Goal: Communication & Community: Share content

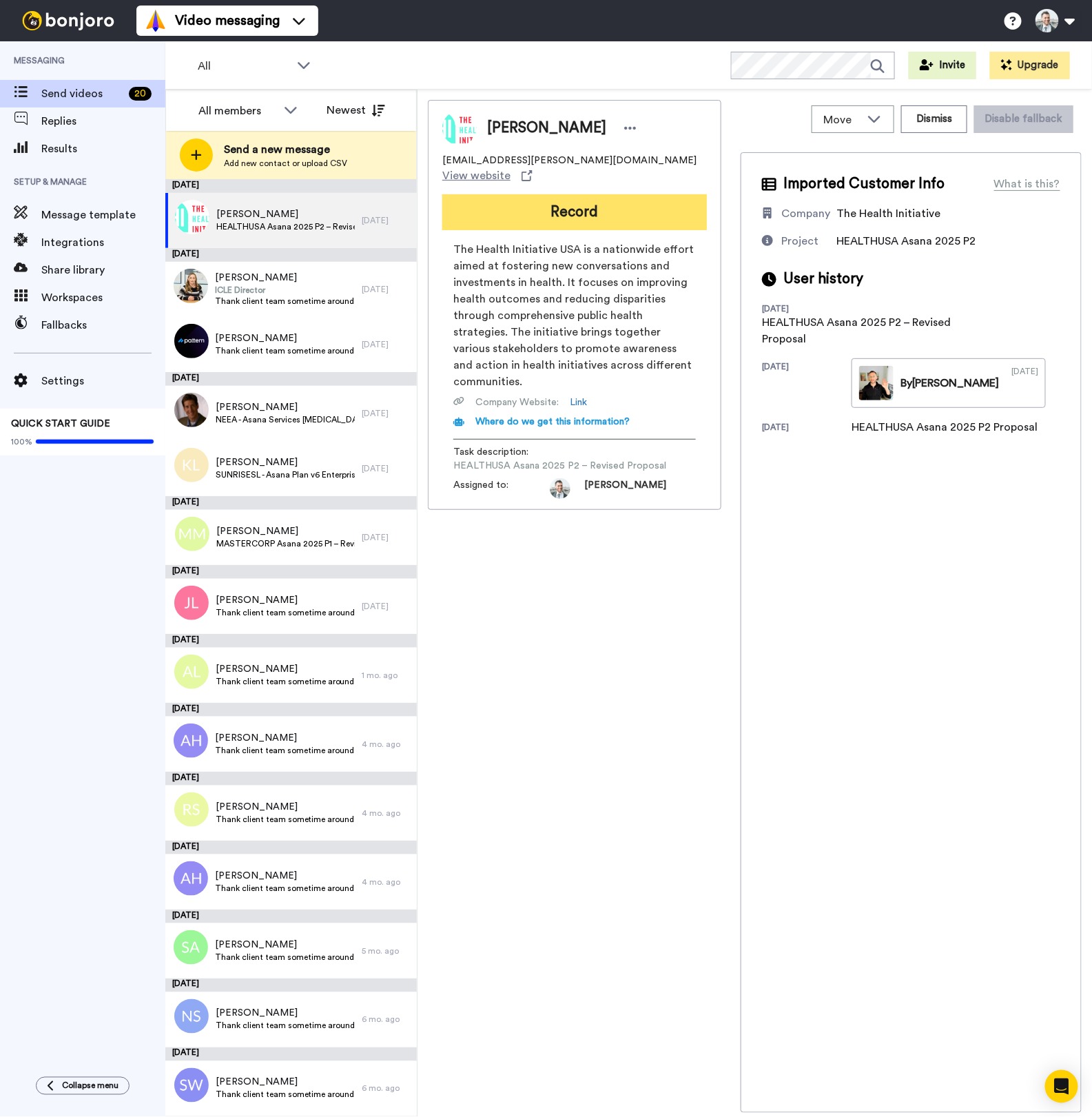
click at [493, 206] on button "Record" at bounding box center [574, 212] width 264 height 36
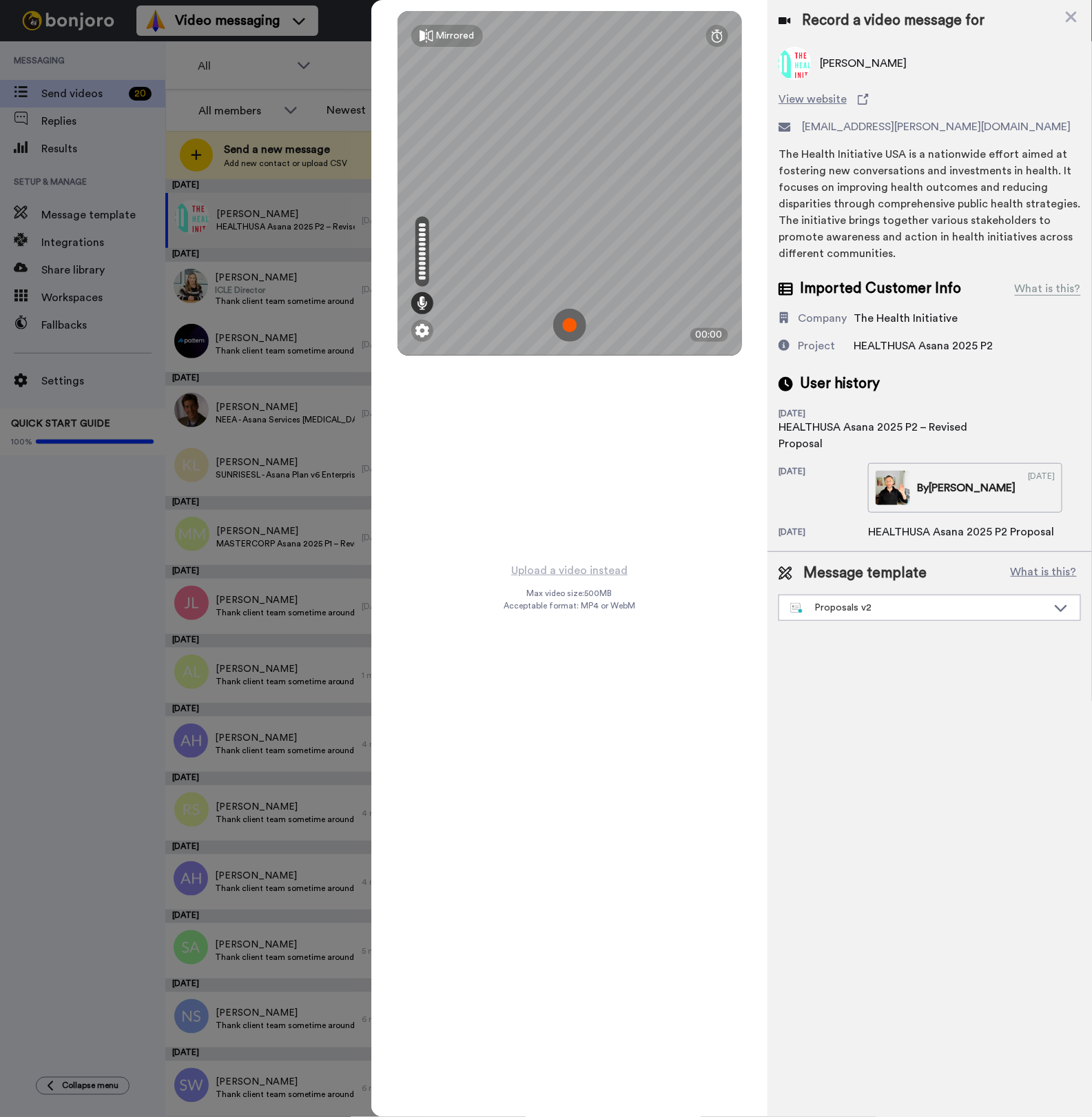
click at [573, 327] on img at bounding box center [570, 325] width 33 height 33
click at [562, 321] on img at bounding box center [570, 325] width 33 height 33
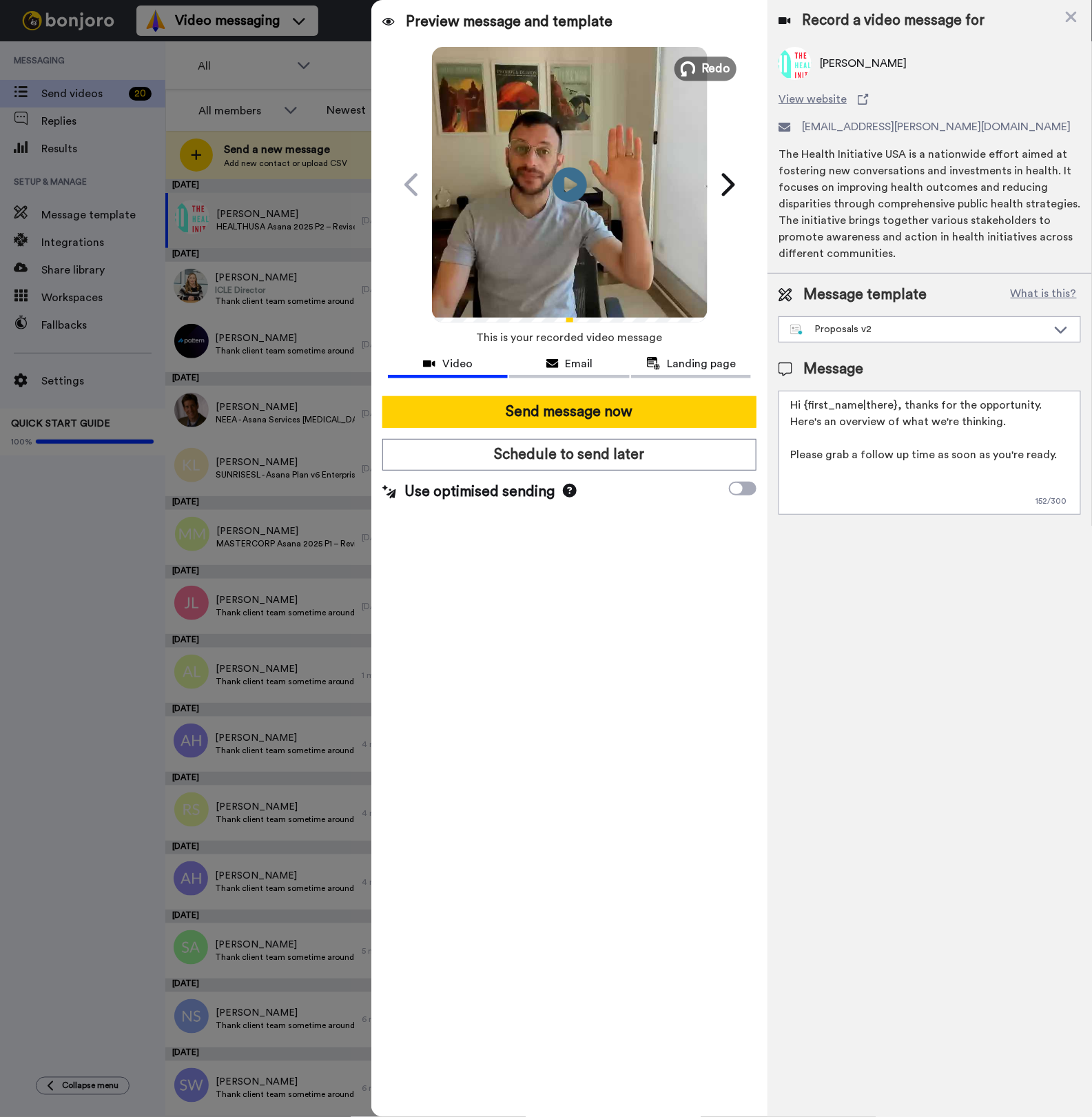
click at [699, 67] on button "Redo" at bounding box center [704, 68] width 62 height 24
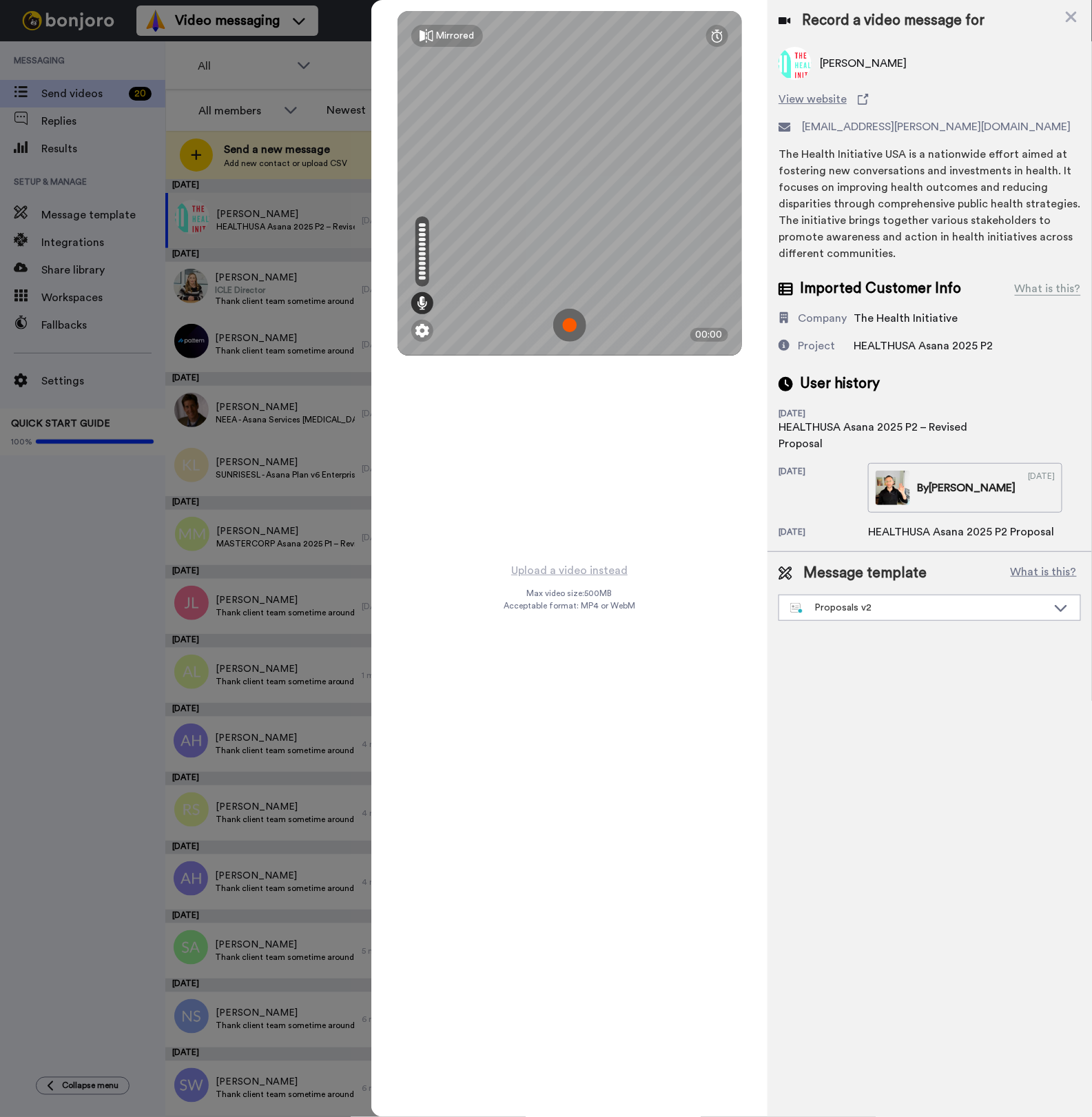
click at [570, 326] on img at bounding box center [570, 325] width 33 height 33
drag, startPoint x: 651, startPoint y: 486, endPoint x: 595, endPoint y: 413, distance: 92.0
click at [650, 485] on div "Mirrored Redo 10:50" at bounding box center [570, 558] width 396 height 1117
click at [566, 322] on img at bounding box center [570, 325] width 33 height 33
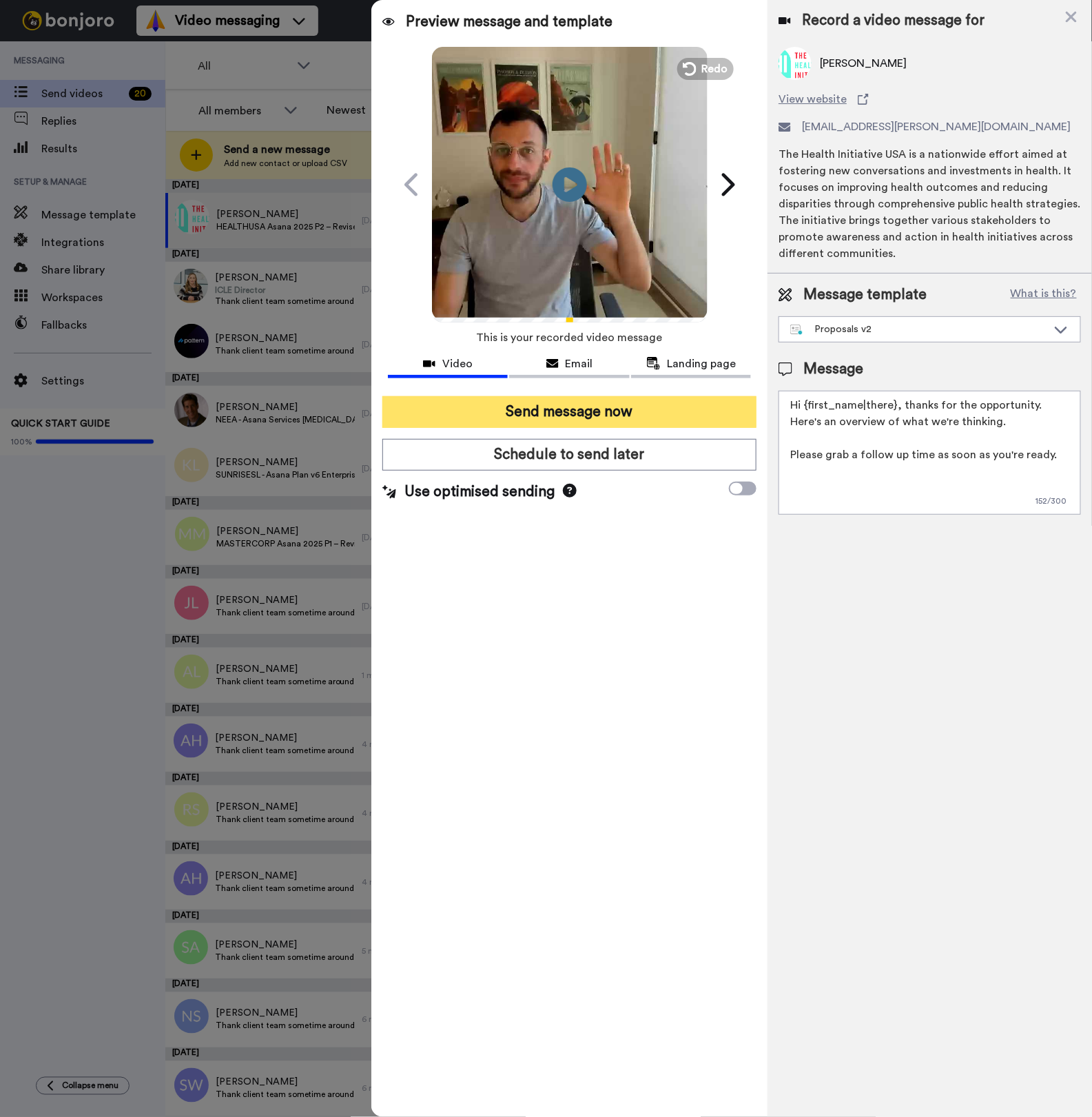
click at [556, 411] on button "Send message now" at bounding box center [569, 412] width 374 height 31
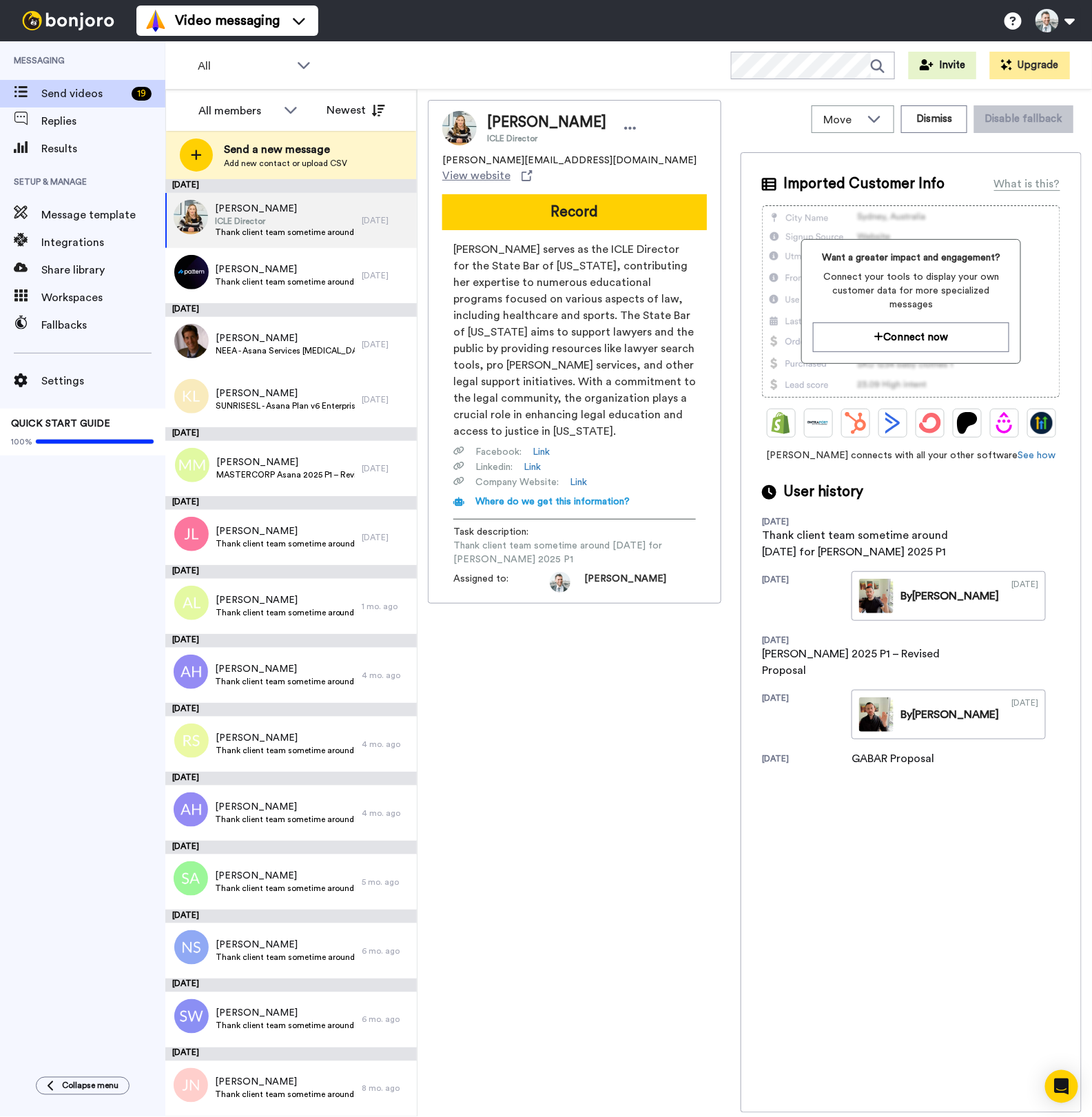
click at [617, 696] on div "Julia Neighbors ICLE Director julian@gabar.org View website Record Julia Neighb…" at bounding box center [574, 606] width 294 height 1013
